Goal: Information Seeking & Learning: Learn about a topic

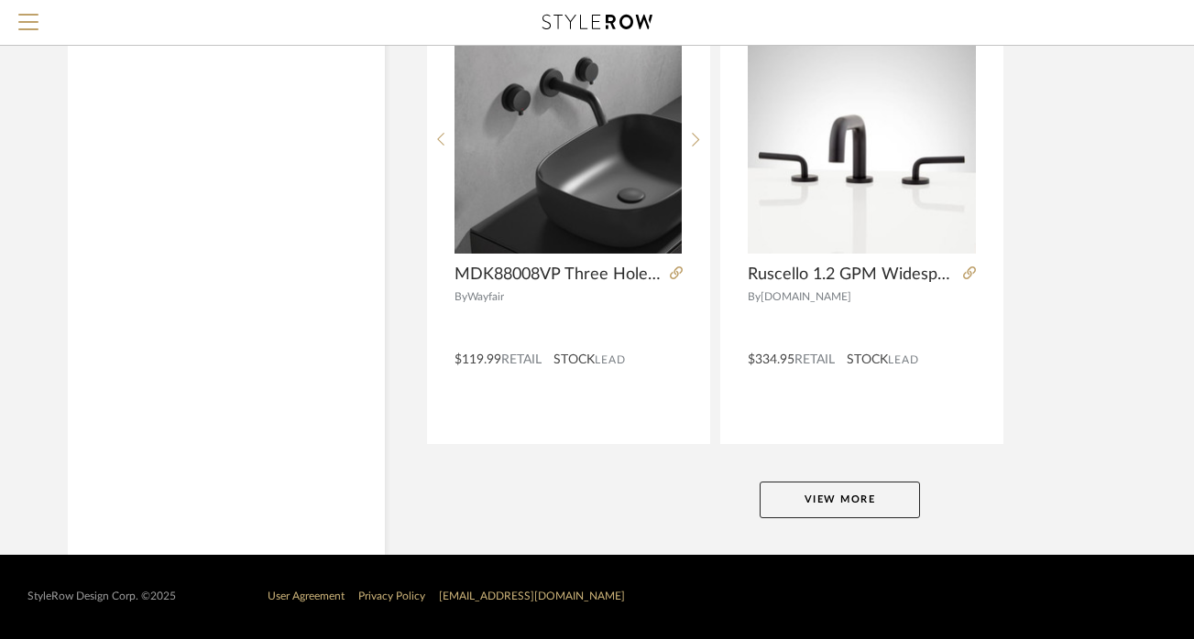
scroll to position [8298, 0]
click at [854, 506] on button "View More" at bounding box center [839, 500] width 160 height 37
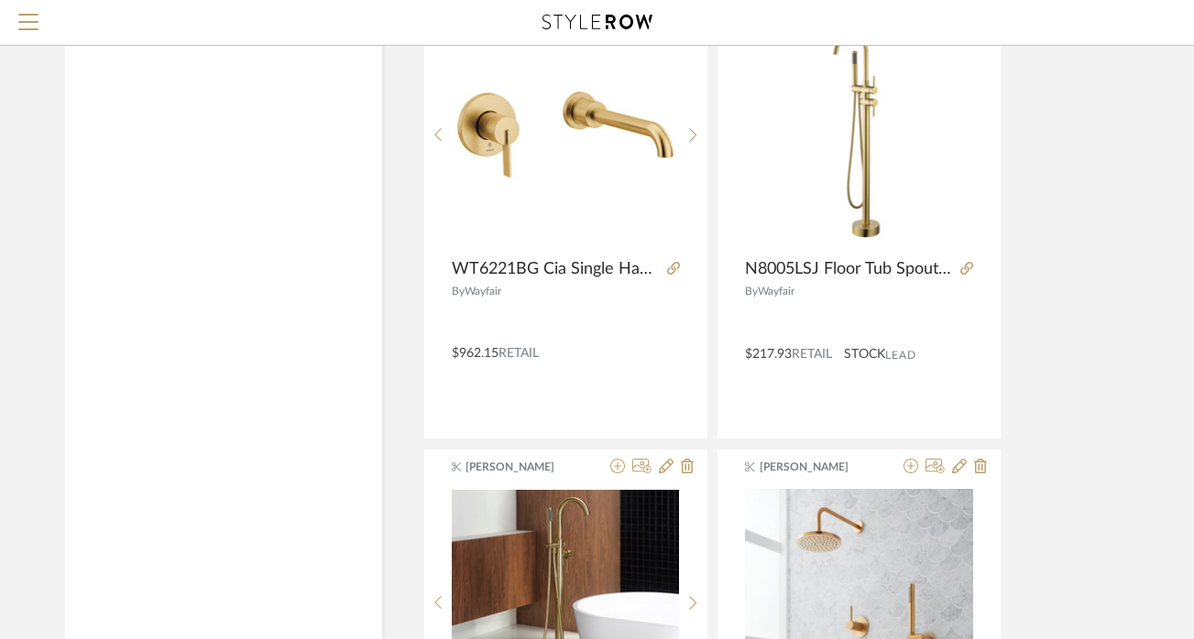
scroll to position [9636, 8]
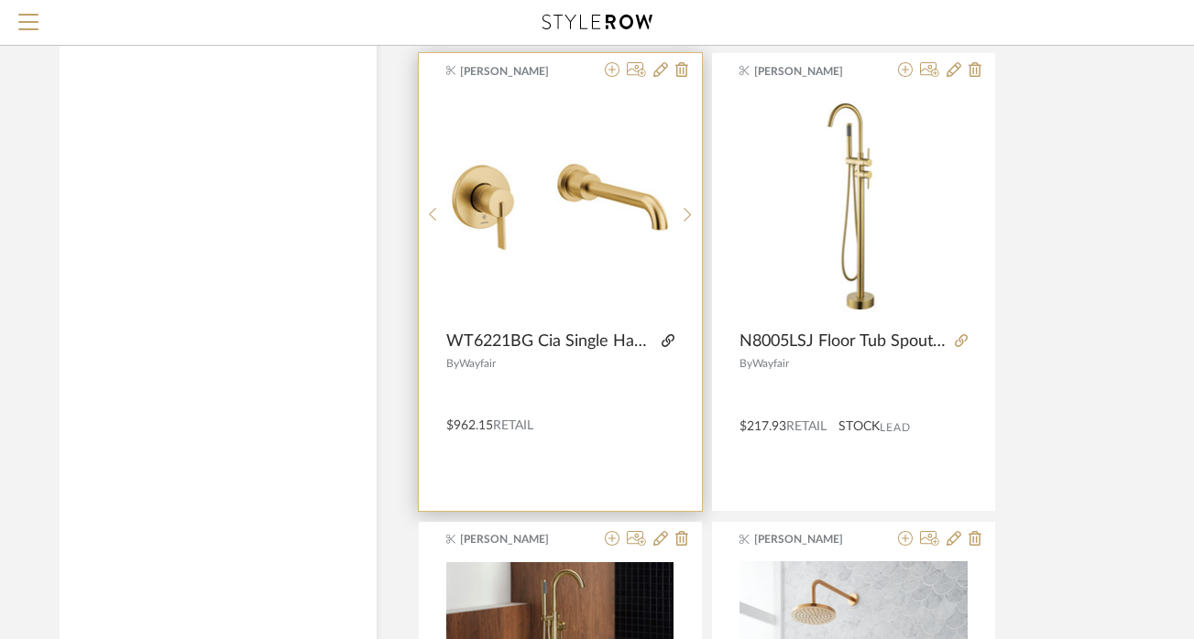
click at [668, 340] on icon at bounding box center [667, 340] width 13 height 13
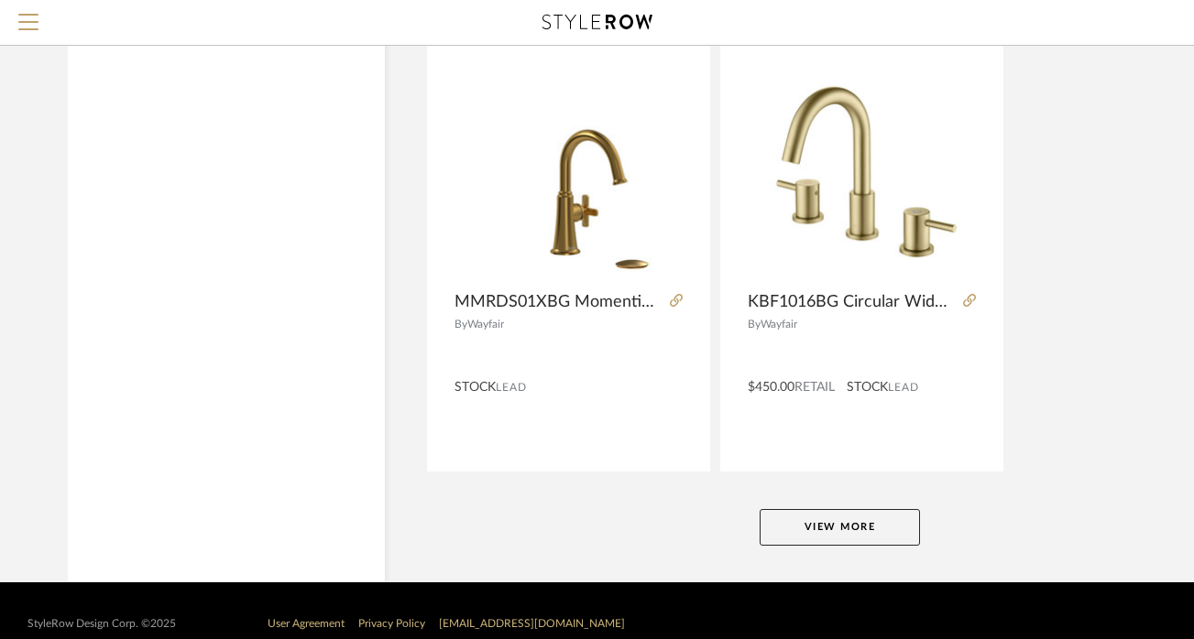
scroll to position [16712, 0]
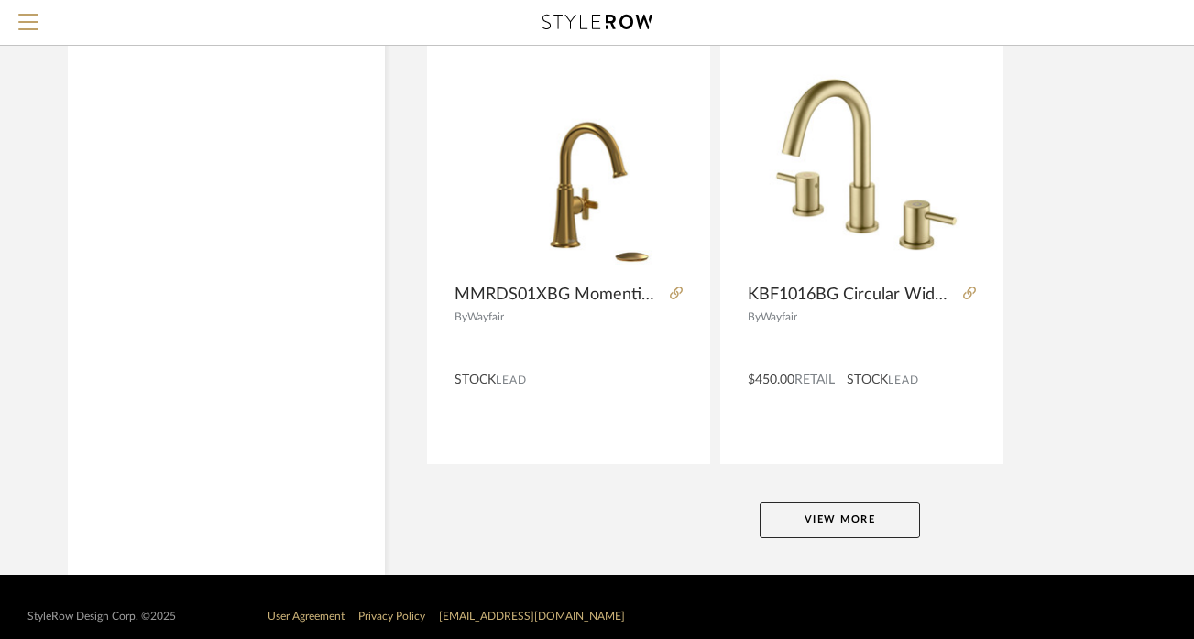
click at [839, 523] on button "View More" at bounding box center [839, 520] width 160 height 37
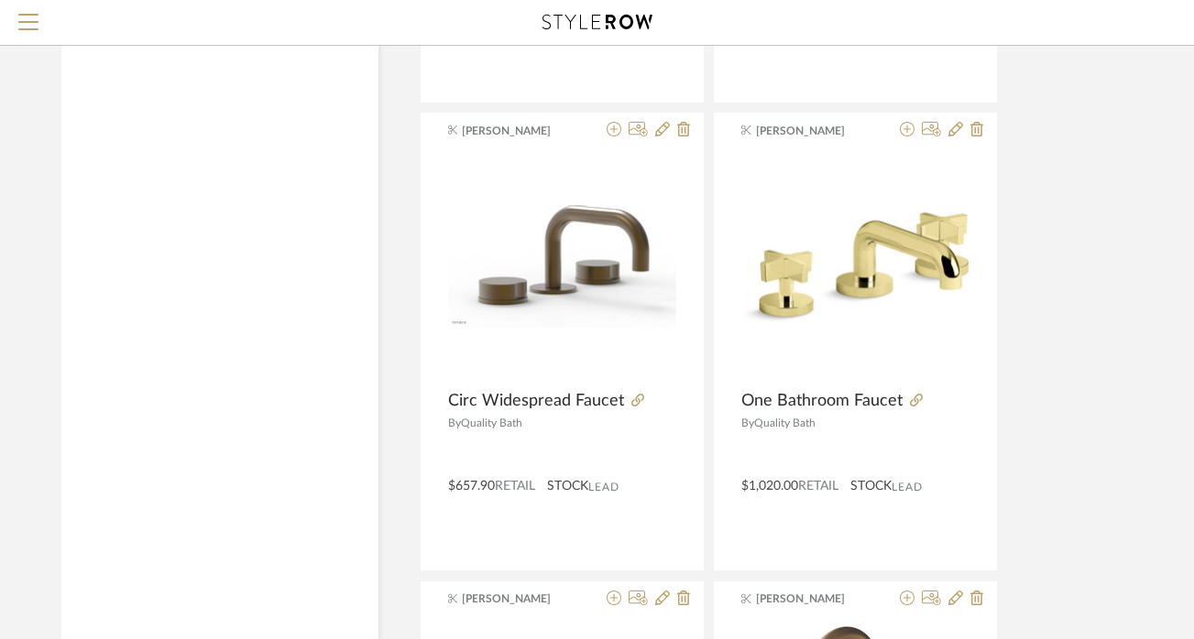
scroll to position [11441, 6]
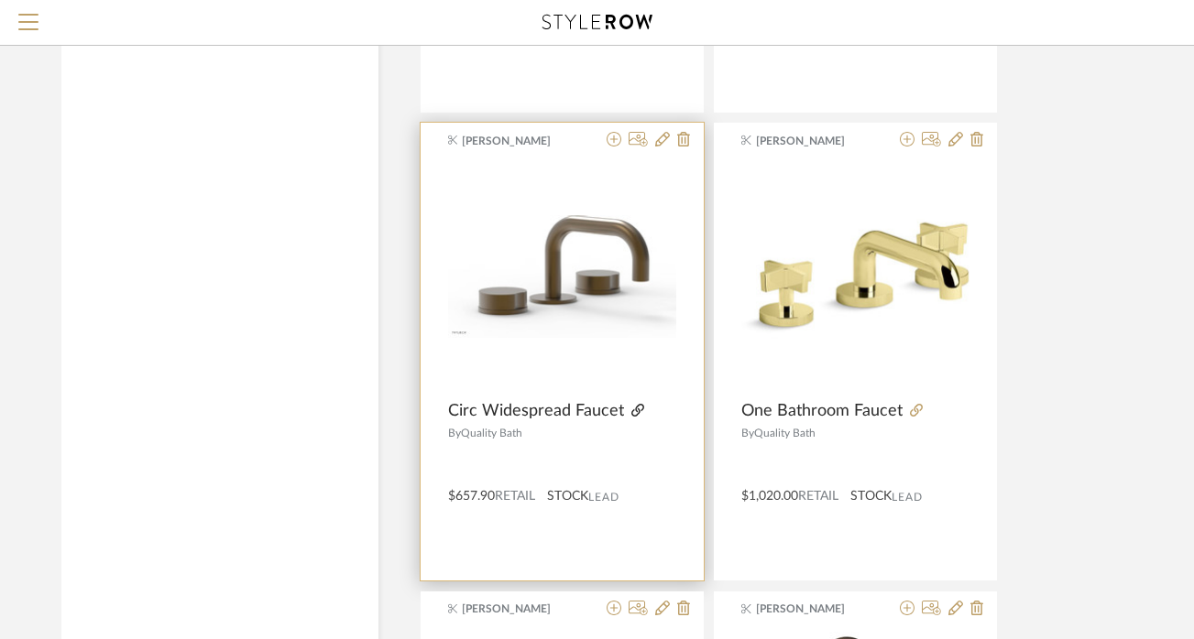
click at [631, 411] on icon at bounding box center [637, 410] width 13 height 13
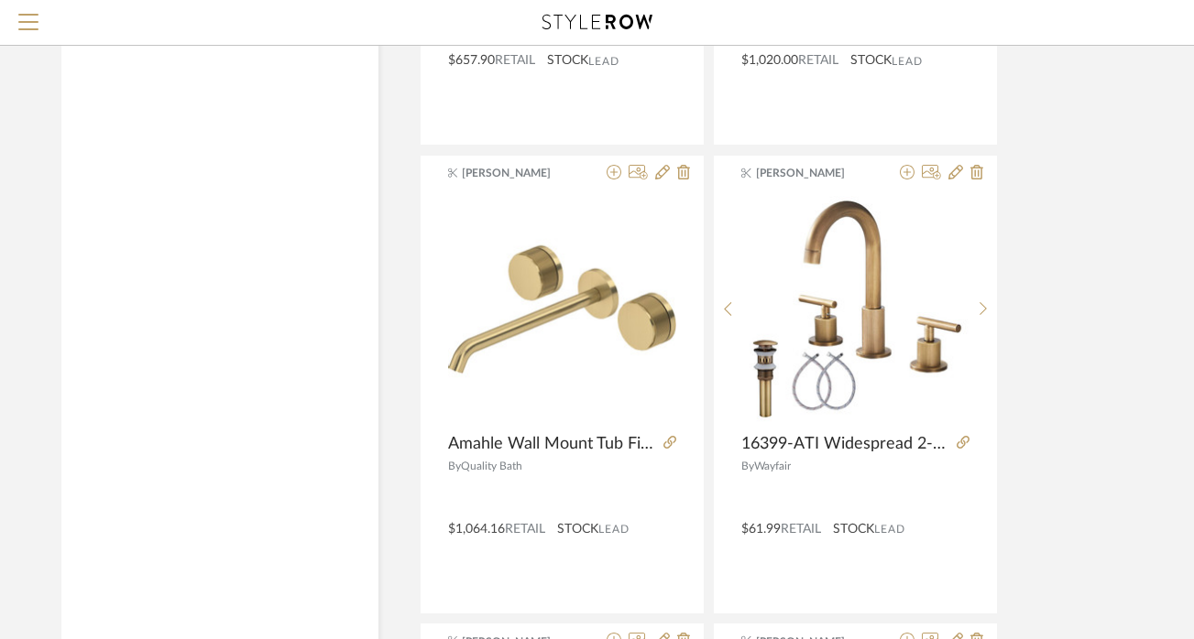
scroll to position [11893, 6]
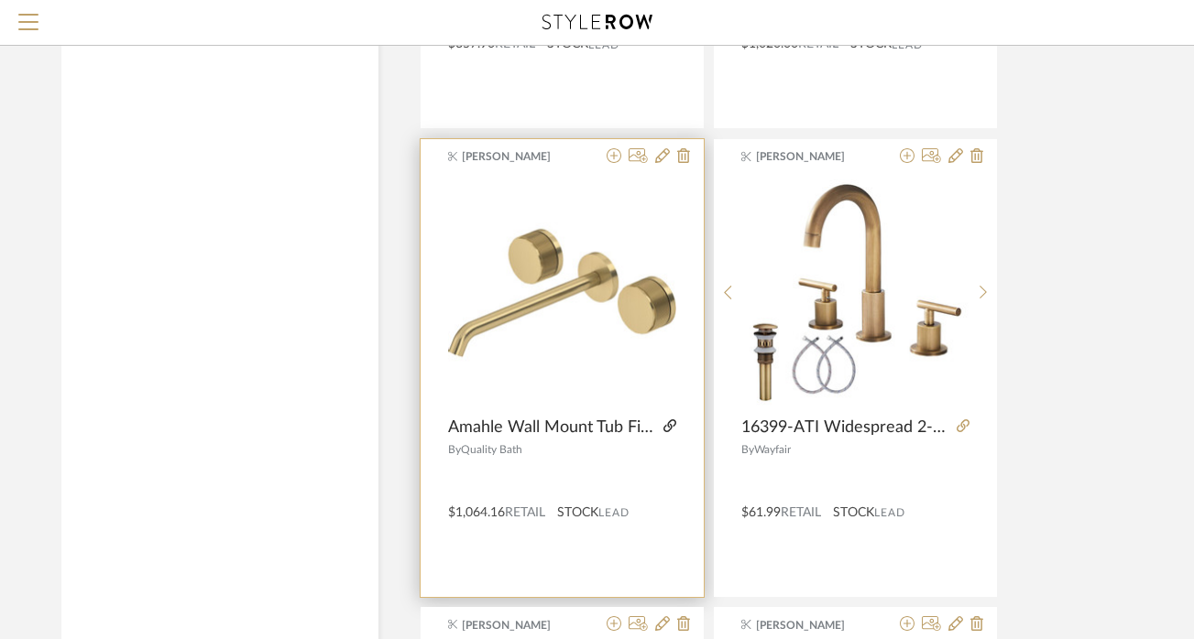
click at [667, 430] on icon at bounding box center [669, 426] width 13 height 13
